Goal: Register for event/course

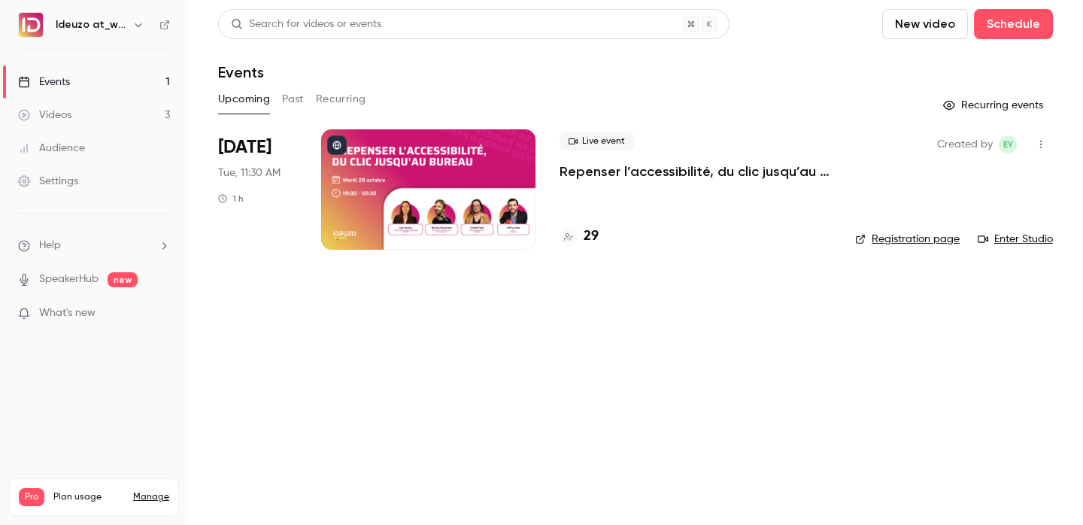
click at [590, 247] on div "Live event Repenser l’accessibilité, du clic jusqu’au bureau 29" at bounding box center [696, 189] width 272 height 120
click at [590, 241] on h4 "29" at bounding box center [591, 236] width 15 height 20
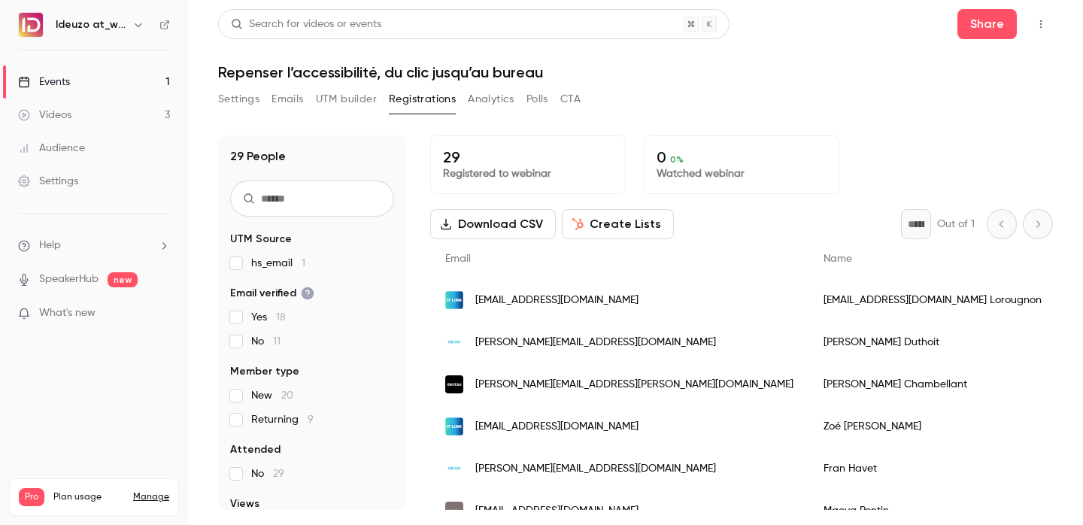
click at [131, 86] on link "Events 1" at bounding box center [94, 81] width 188 height 33
